Goal: Find specific fact: Find specific fact

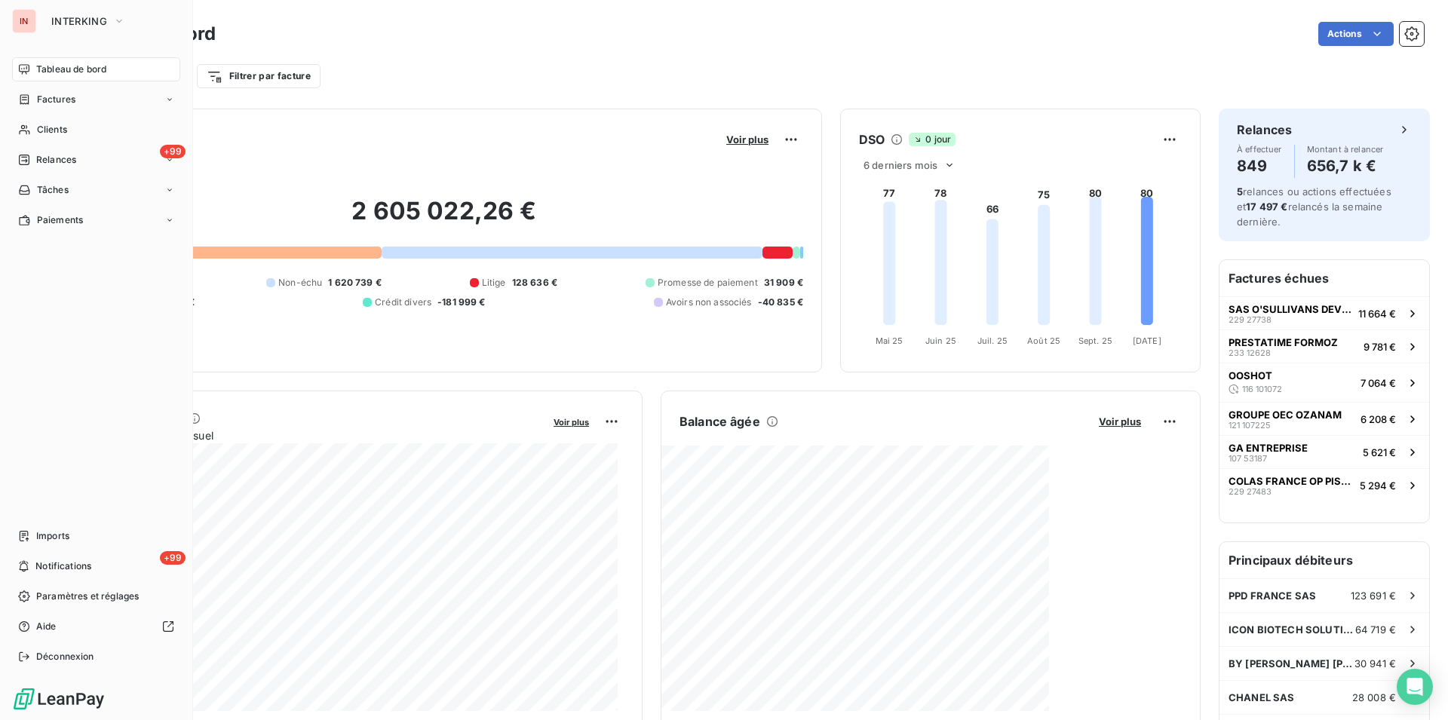
drag, startPoint x: 32, startPoint y: 100, endPoint x: 551, endPoint y: 100, distance: 518.1
click at [33, 100] on div "Factures" at bounding box center [46, 100] width 57 height 14
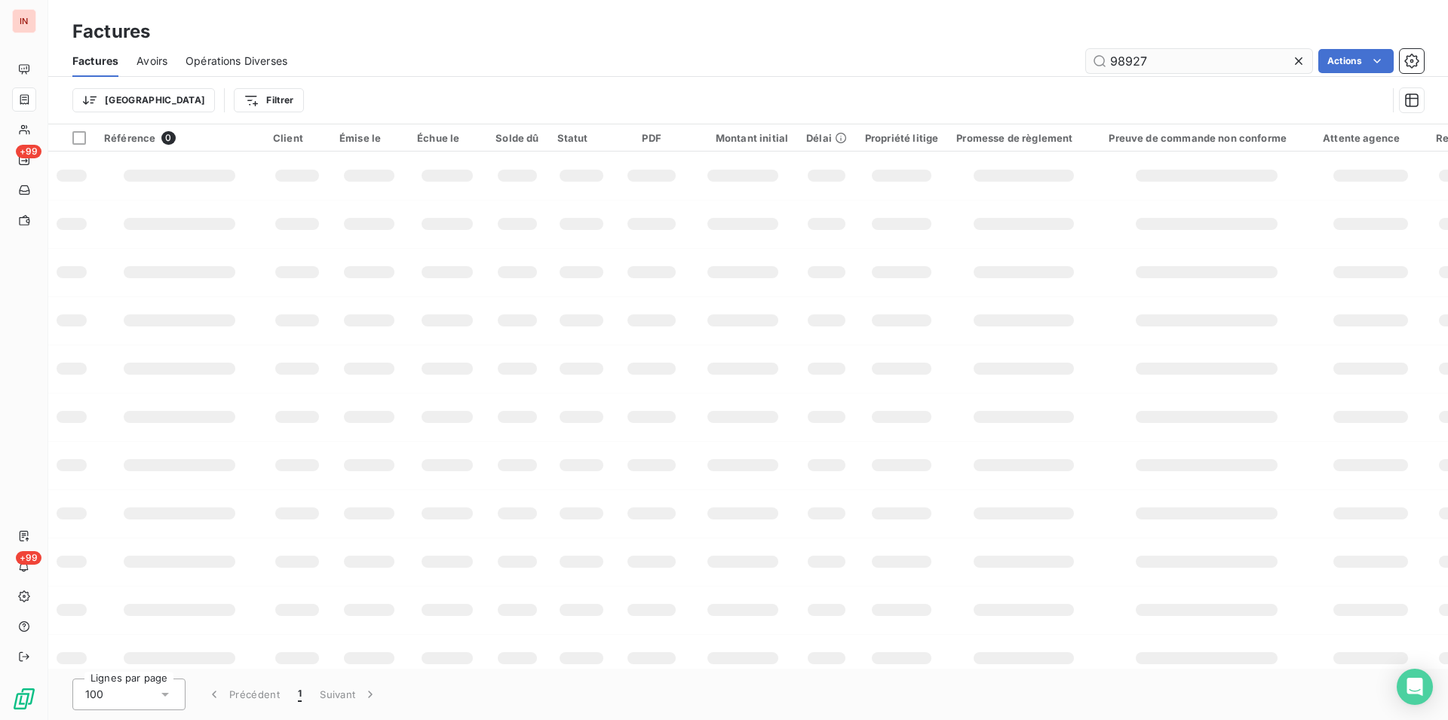
click at [1086, 60] on input "98927" at bounding box center [1199, 61] width 226 height 24
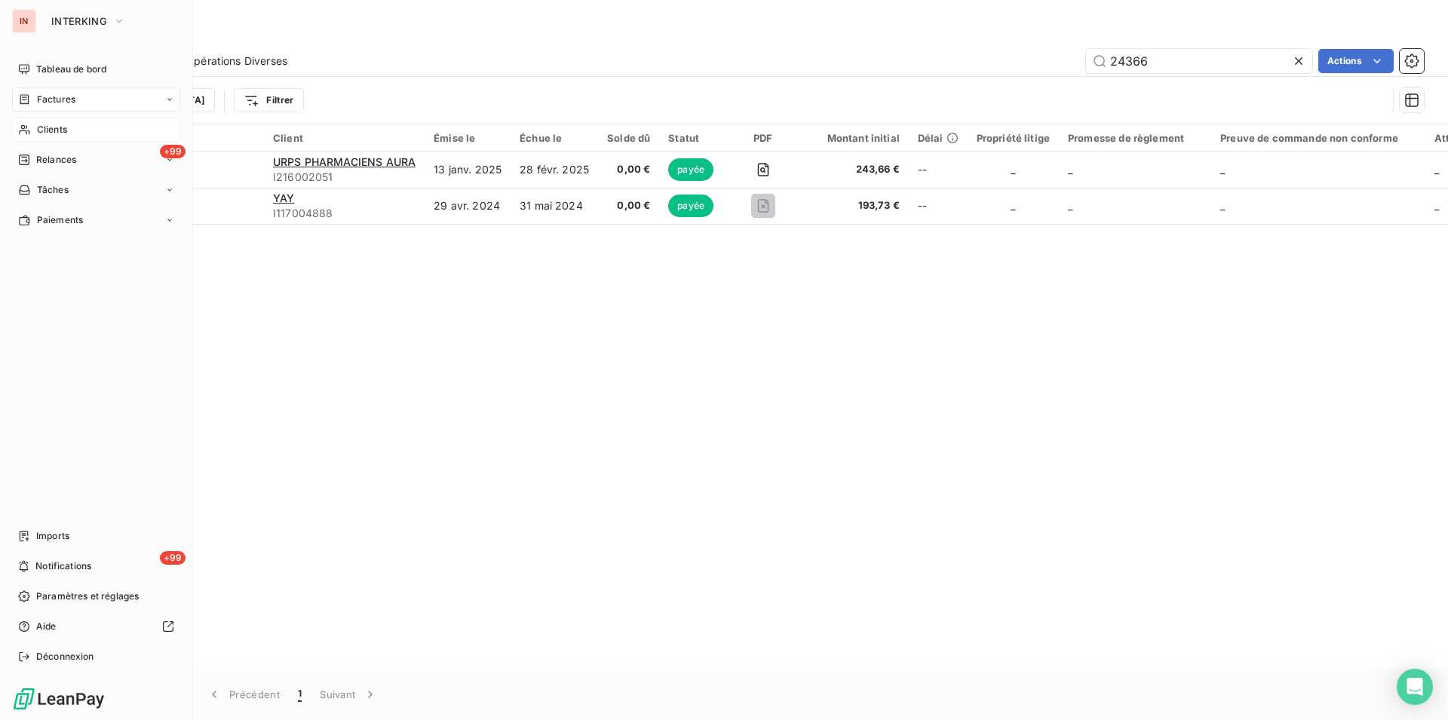
type input "24366"
drag, startPoint x: 32, startPoint y: 124, endPoint x: 82, endPoint y: 133, distance: 51.3
click at [38, 133] on div "Clients" at bounding box center [96, 130] width 168 height 24
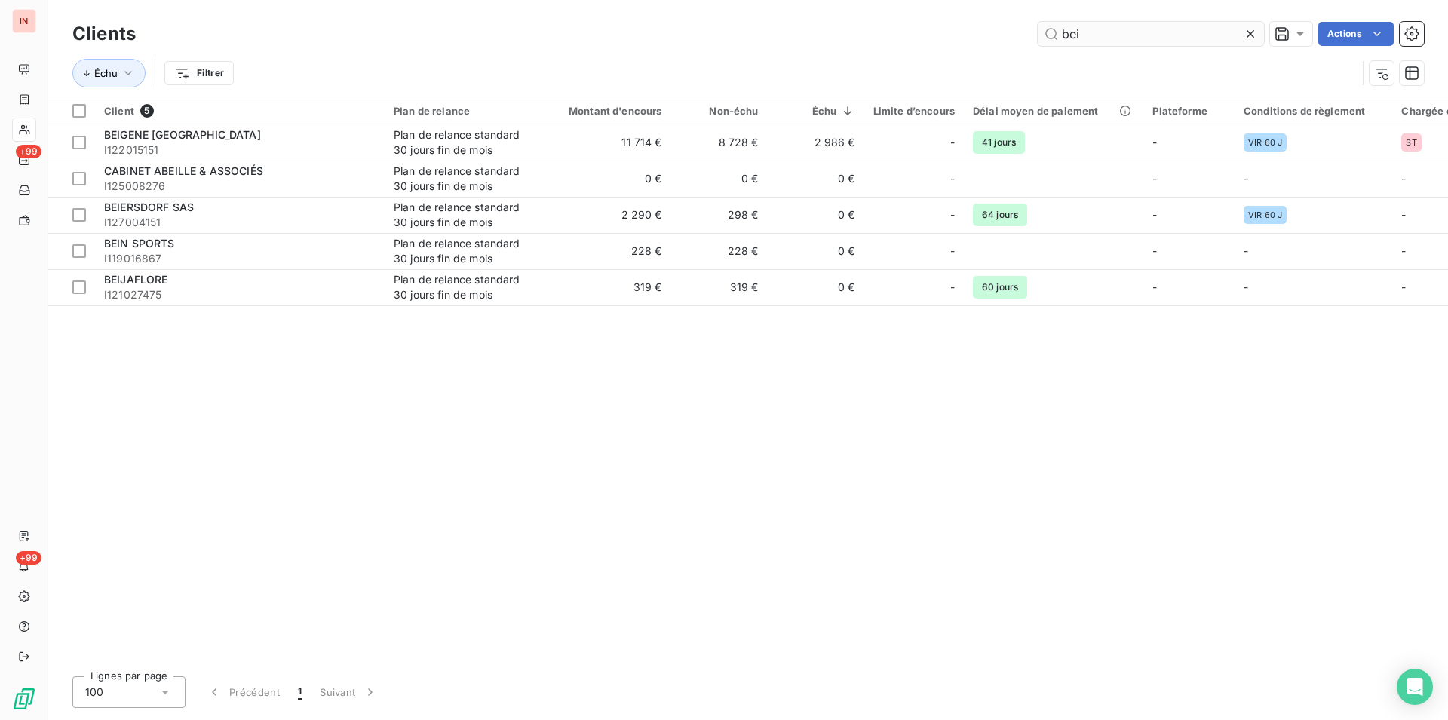
drag, startPoint x: 1153, startPoint y: 37, endPoint x: 818, endPoint y: 15, distance: 335.6
click at [1038, 22] on input "bei" at bounding box center [1151, 34] width 226 height 24
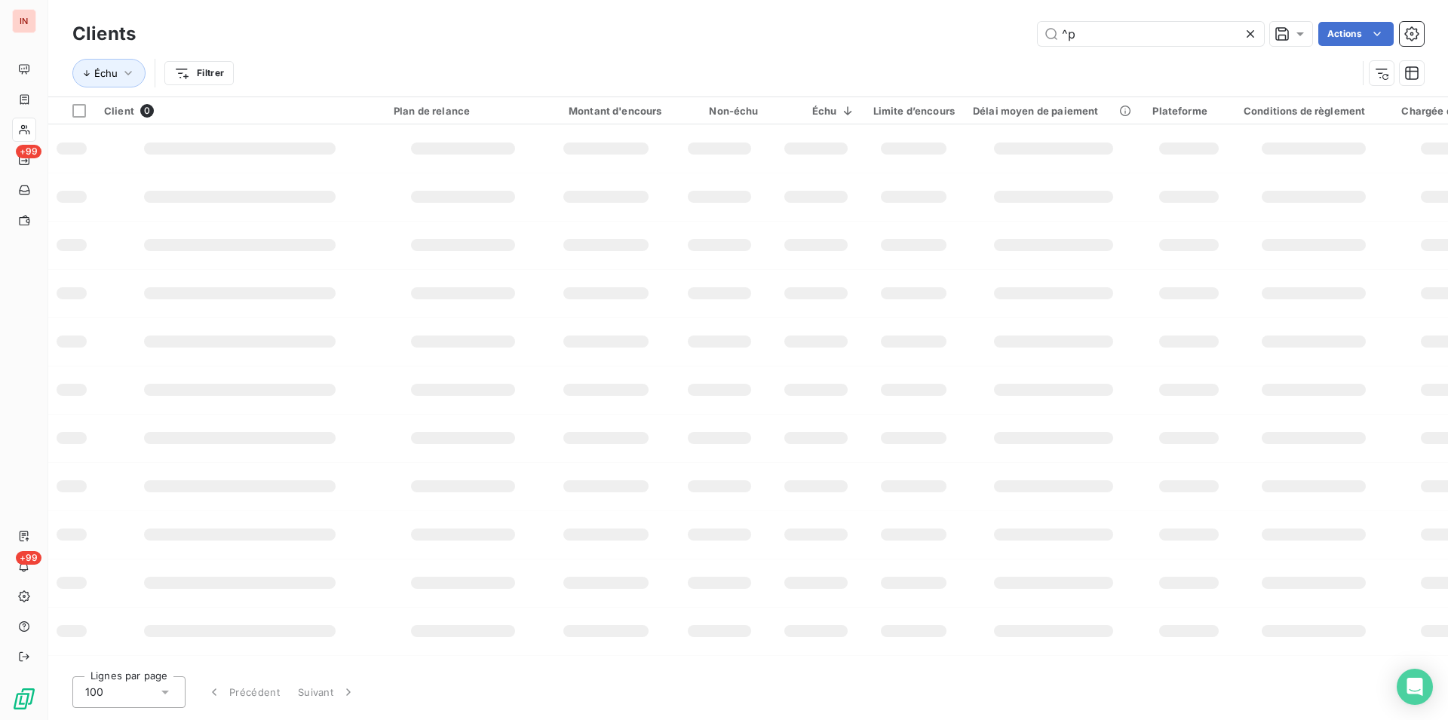
type input "^"
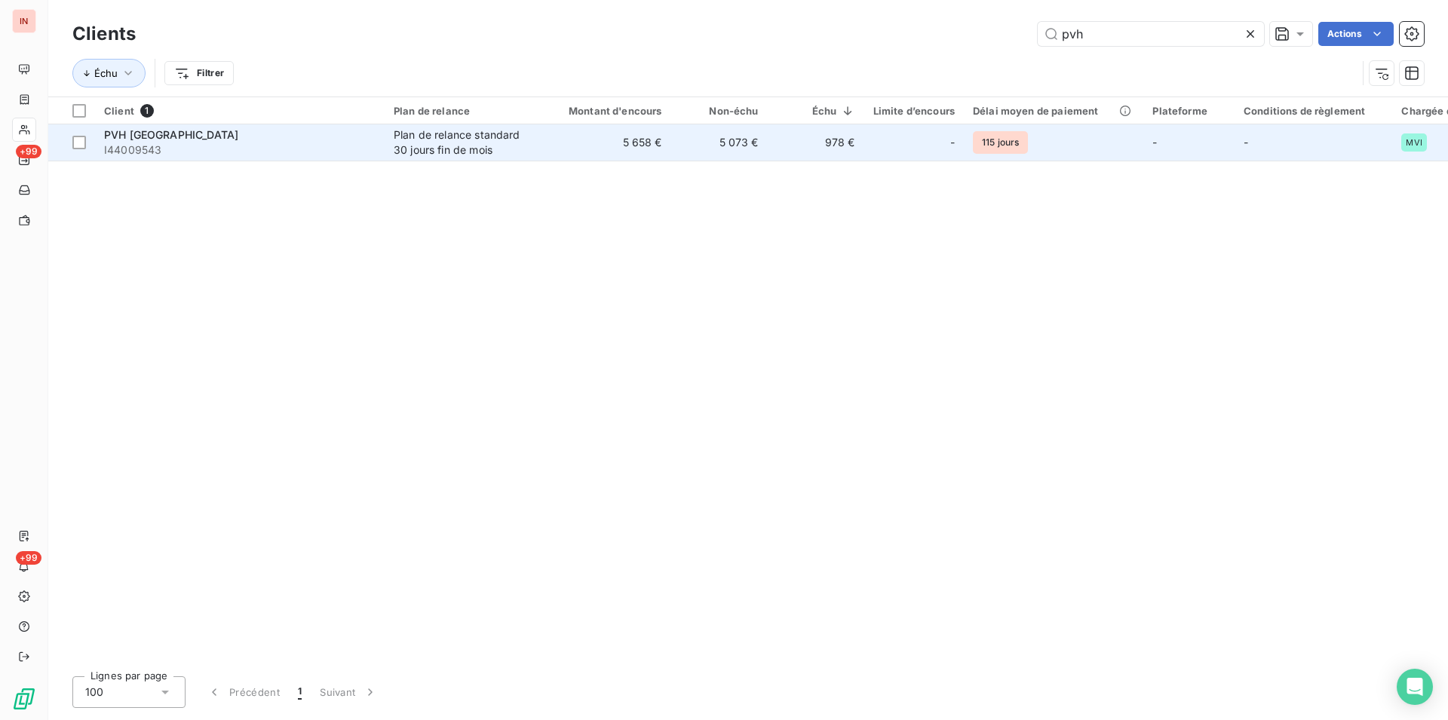
type input "pvh"
click at [578, 135] on td "5 658 €" at bounding box center [607, 142] width 130 height 36
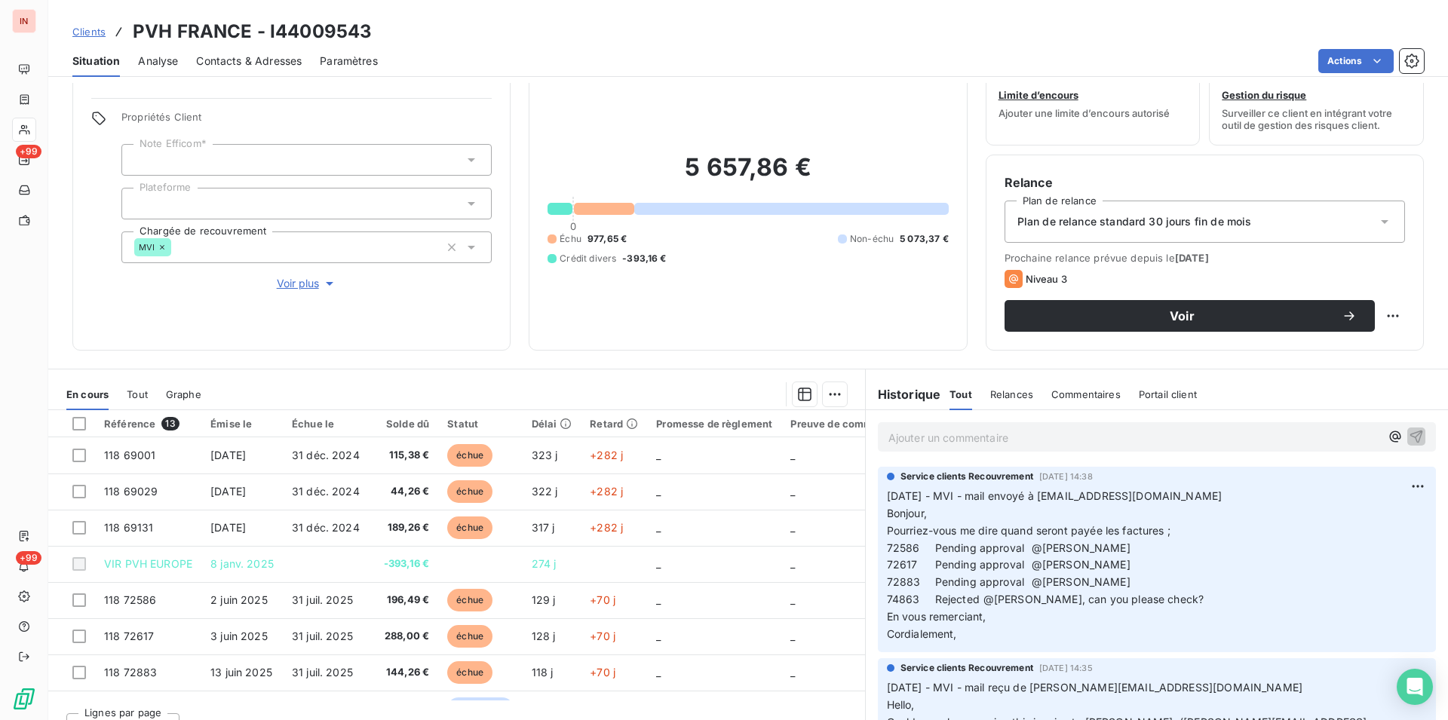
scroll to position [69, 0]
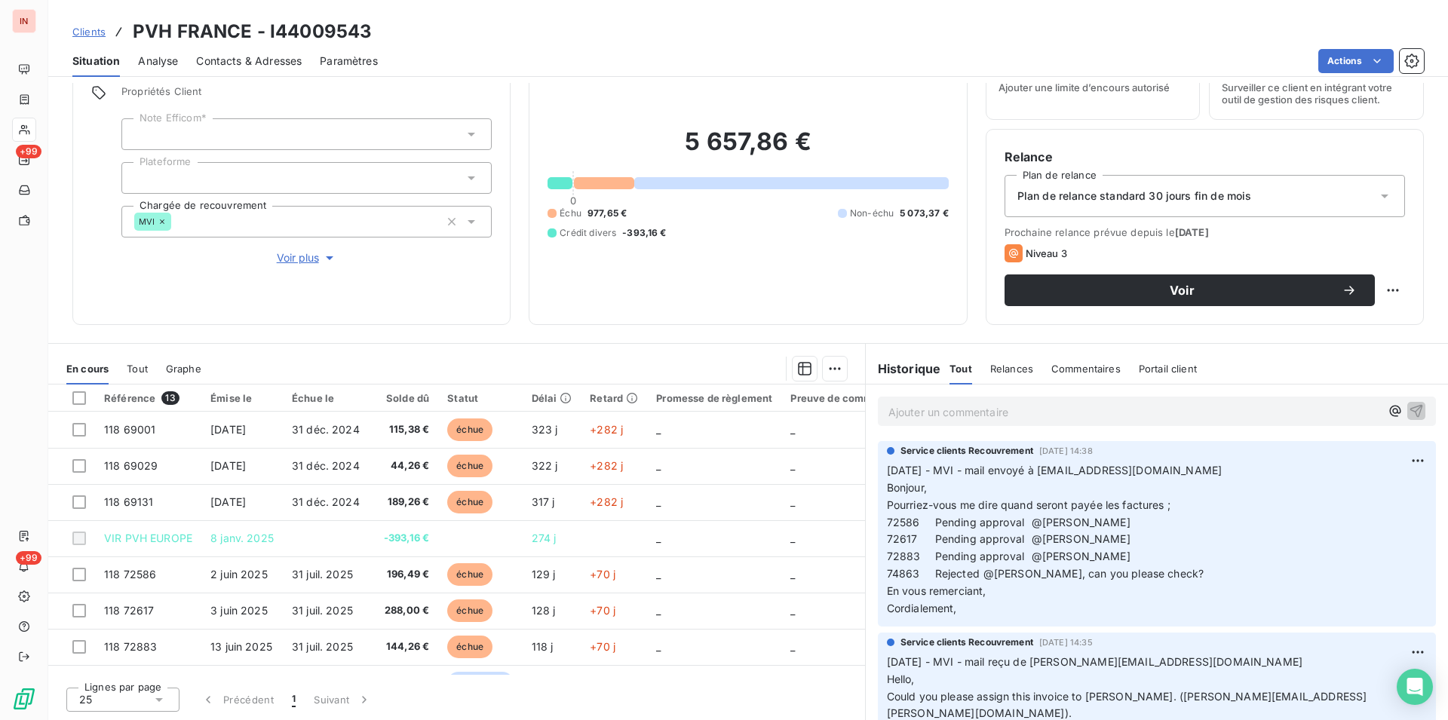
click at [333, 35] on h3 "PVH FRANCE - I44009543" at bounding box center [252, 31] width 239 height 27
copy h3 "I44009543"
